Goal: Use online tool/utility: Utilize a website feature to perform a specific function

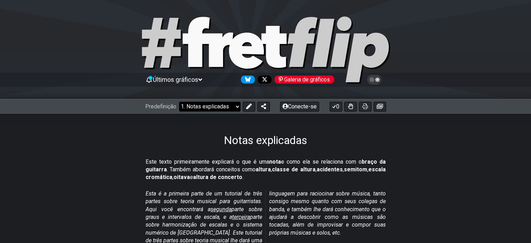
click at [237, 103] on select "Bem-vindo ao #fretflip! Predefinição inicial Predefinição personalizada Pentatô…" at bounding box center [209, 107] width 61 height 10
click at [179, 102] on select "Bem-vindo ao #fretflip! Predefinição inicial Predefinição personalizada Pentatô…" at bounding box center [209, 107] width 61 height 10
select select "/minor-pentatonic"
select select "C"
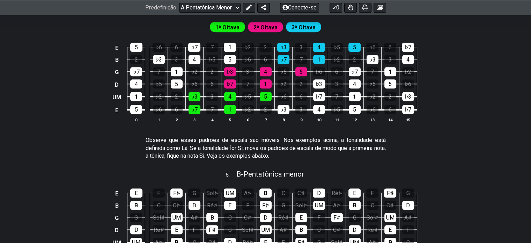
scroll to position [581, 0]
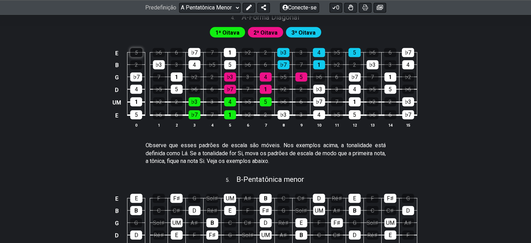
click at [133, 53] on div "5" at bounding box center [136, 52] width 12 height 9
click at [143, 54] on td "2" at bounding box center [136, 58] width 18 height 12
click at [131, 54] on div "5" at bounding box center [136, 52] width 12 height 9
click at [134, 84] on td "4" at bounding box center [136, 83] width 18 height 13
click at [139, 76] on font "♭7" at bounding box center [136, 77] width 7 height 7
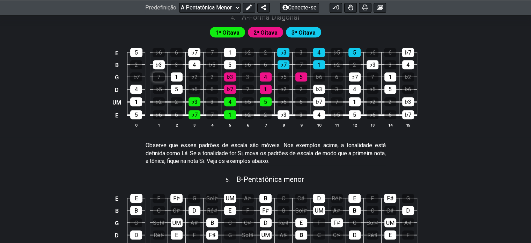
click at [155, 77] on div "7" at bounding box center [159, 76] width 12 height 9
click at [159, 92] on font "♭5" at bounding box center [158, 89] width 7 height 7
click at [160, 98] on div "♭2" at bounding box center [159, 101] width 12 height 9
